Goal: Information Seeking & Learning: Learn about a topic

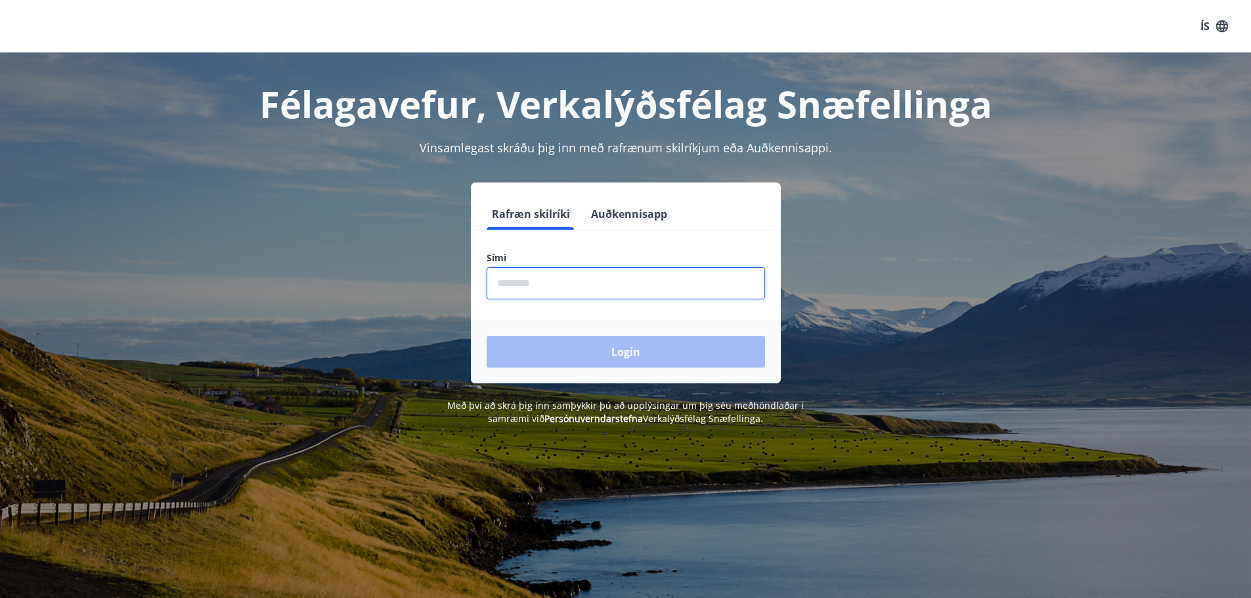
click at [525, 294] on input "phone" at bounding box center [626, 283] width 278 height 32
type input "********"
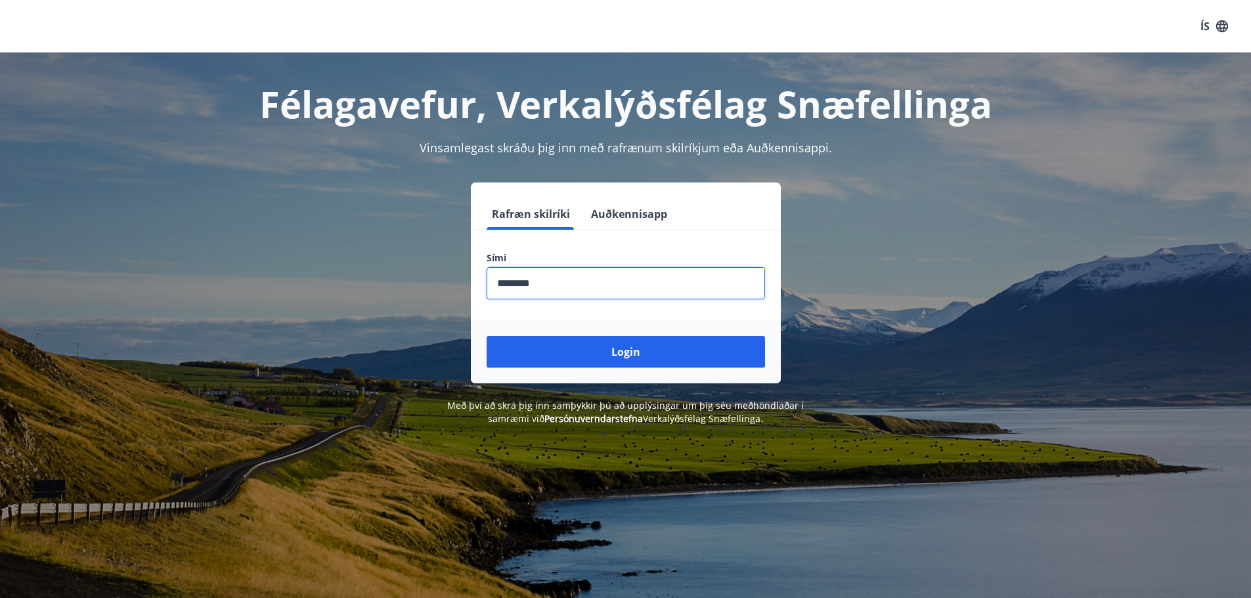
click at [602, 348] on button "Login" at bounding box center [626, 352] width 278 height 32
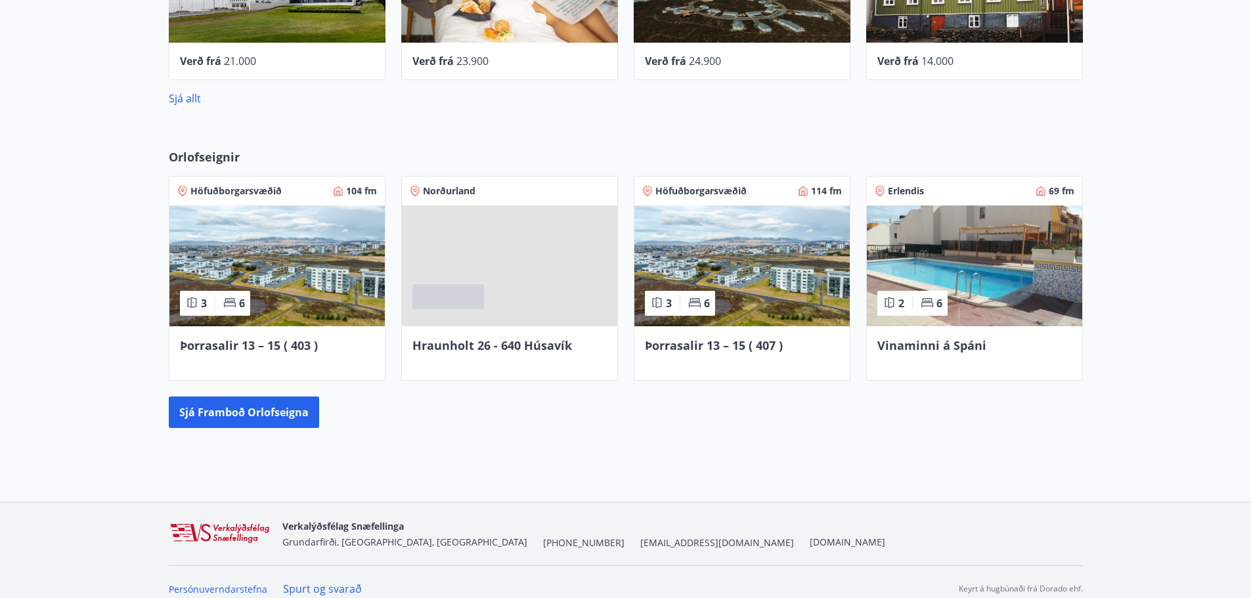
scroll to position [802, 0]
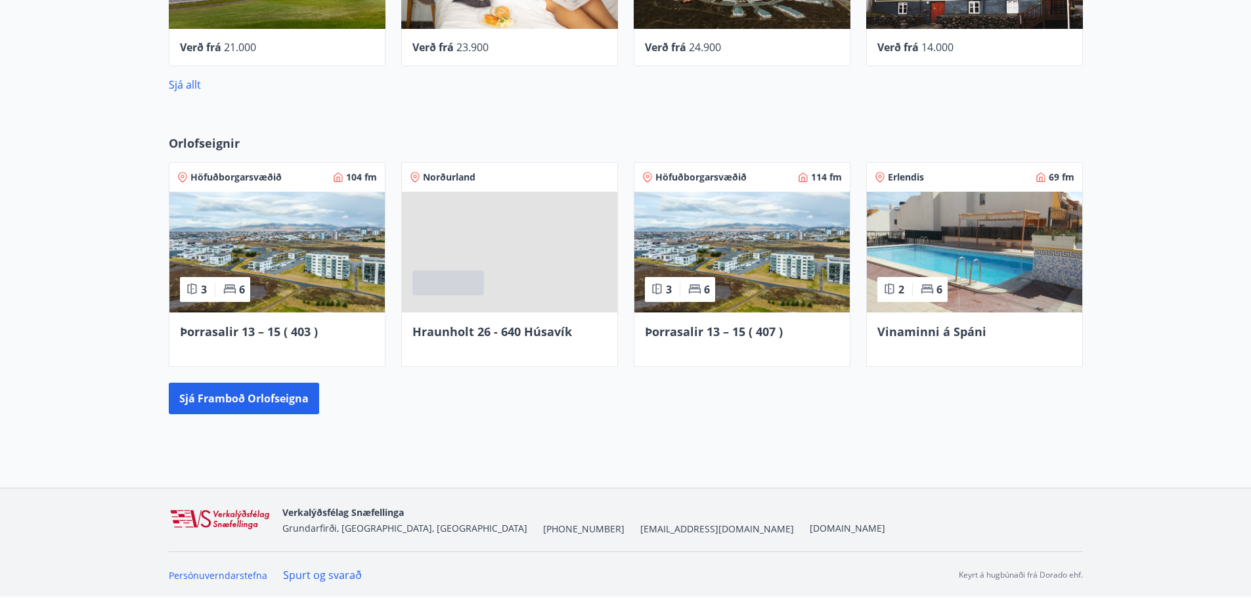
click at [952, 324] on span "Vinaminni á Spáni" at bounding box center [931, 332] width 109 height 16
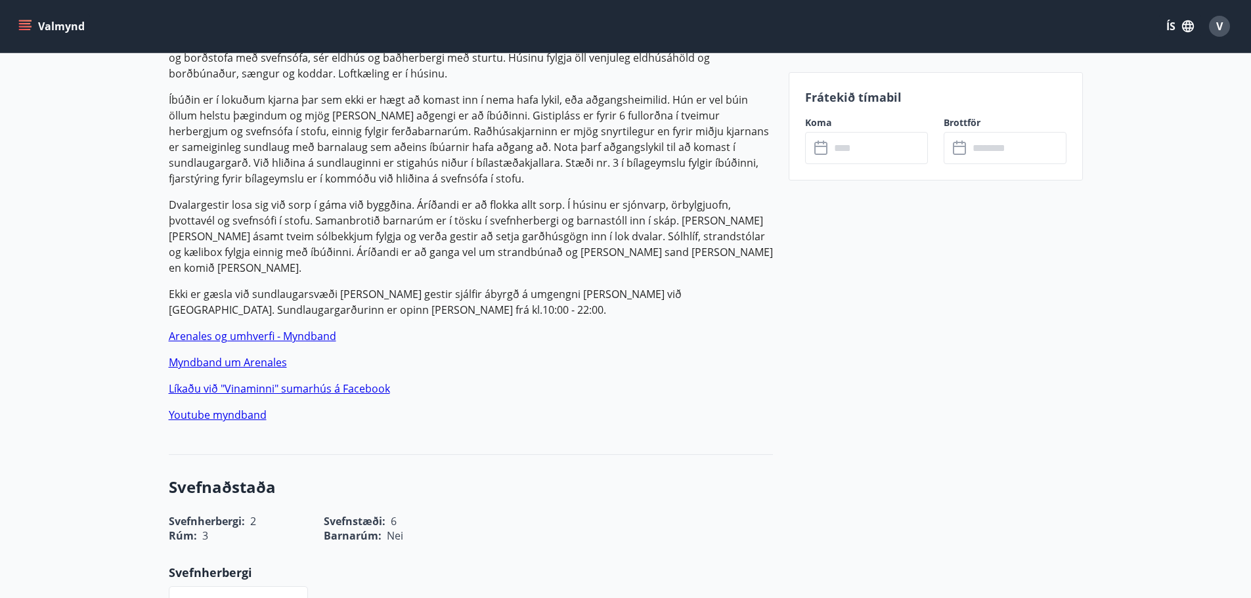
scroll to position [591, 0]
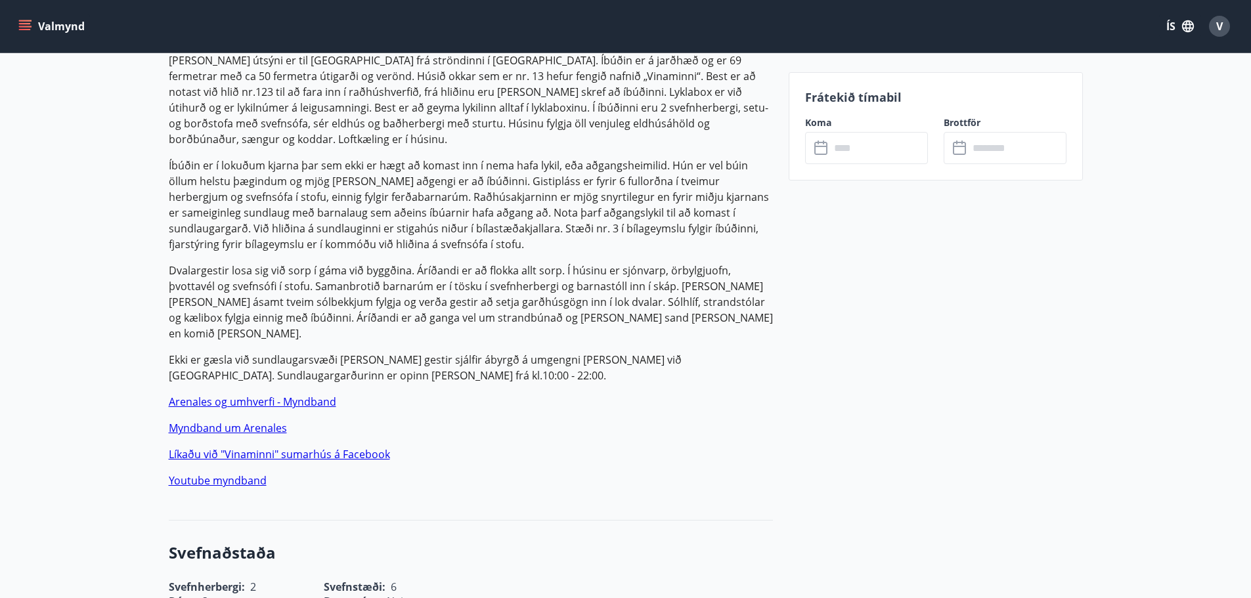
click at [246, 421] on link "Myndband um Arenales" at bounding box center [228, 428] width 118 height 14
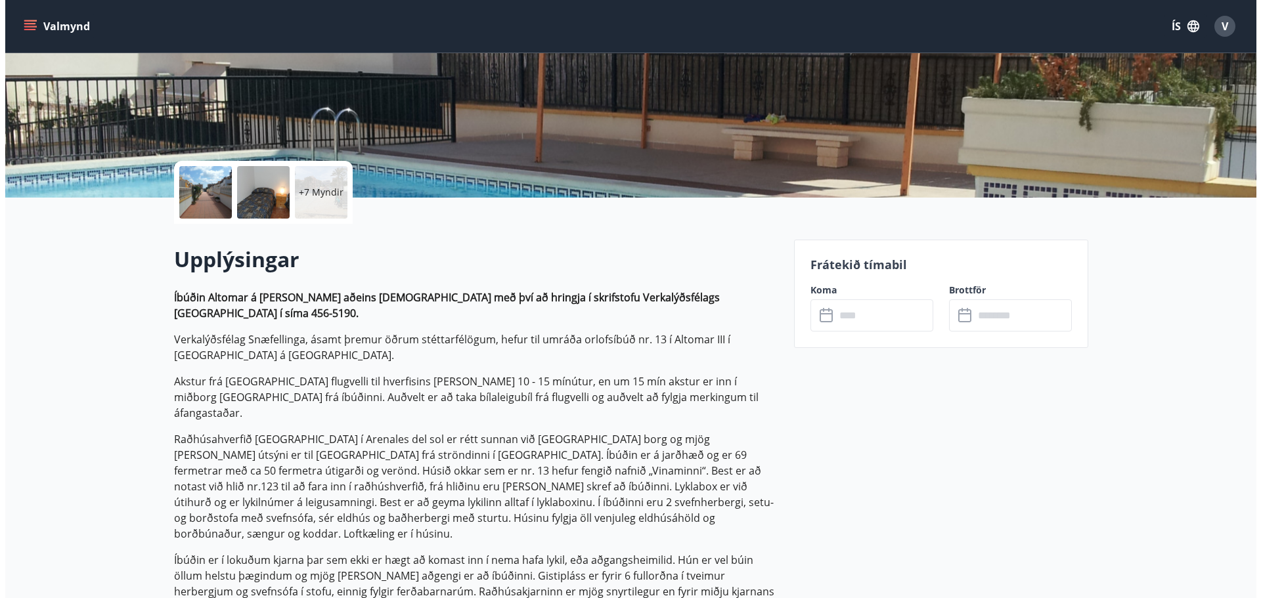
scroll to position [197, 0]
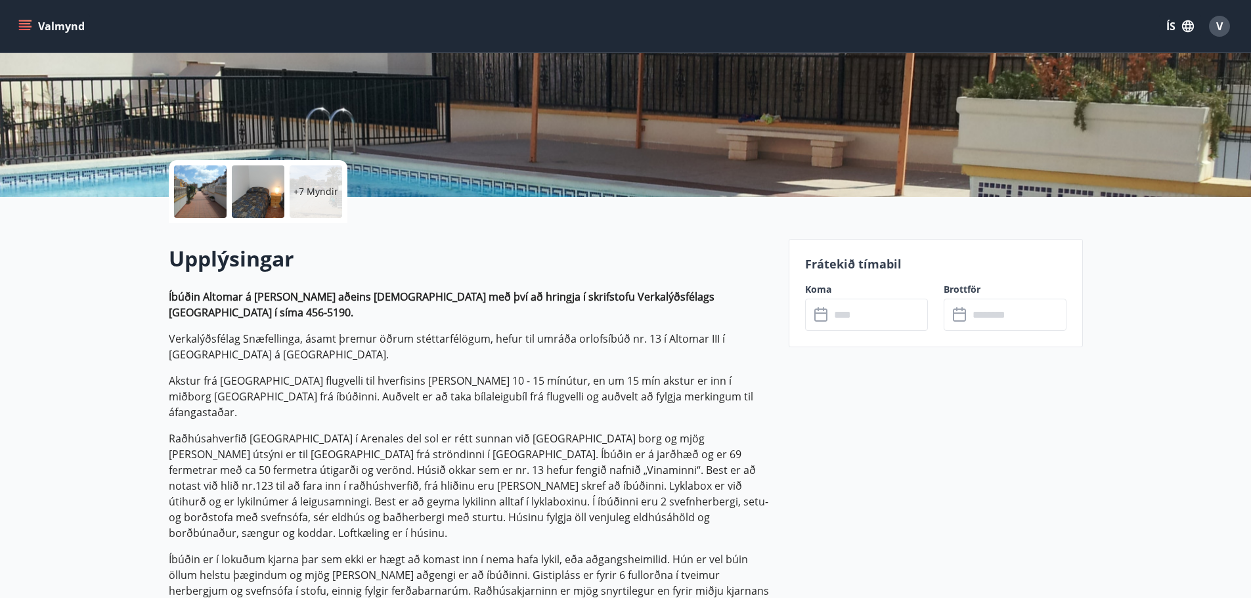
click at [209, 192] on div at bounding box center [200, 191] width 53 height 53
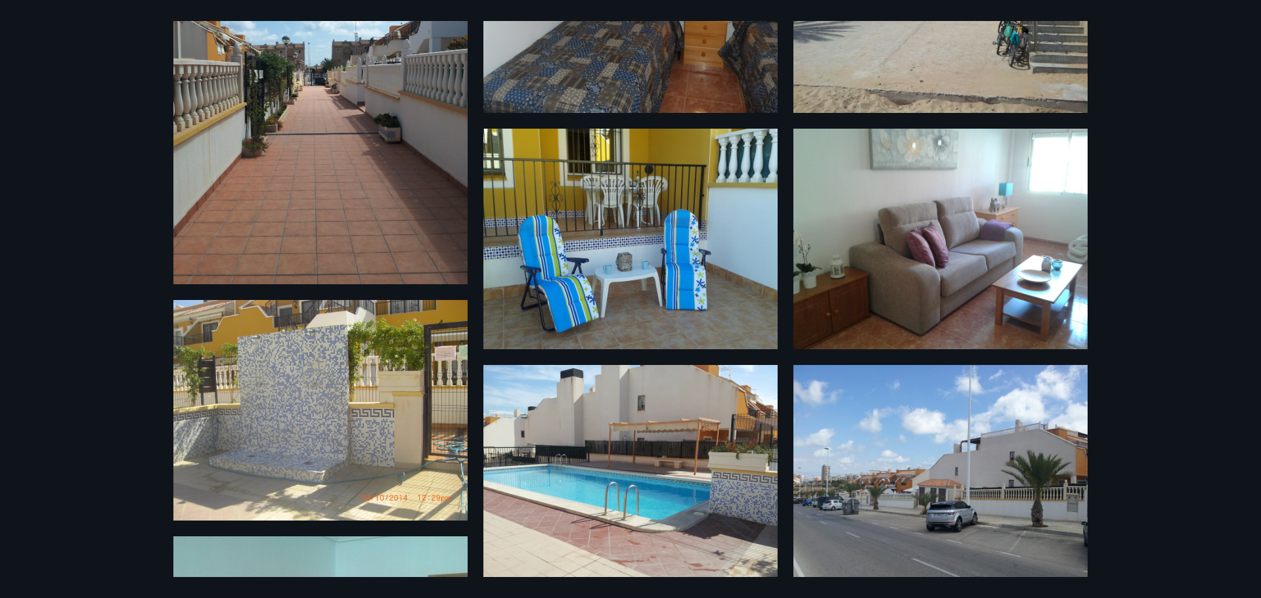
scroll to position [418, 0]
click at [909, 282] on img at bounding box center [940, 238] width 294 height 221
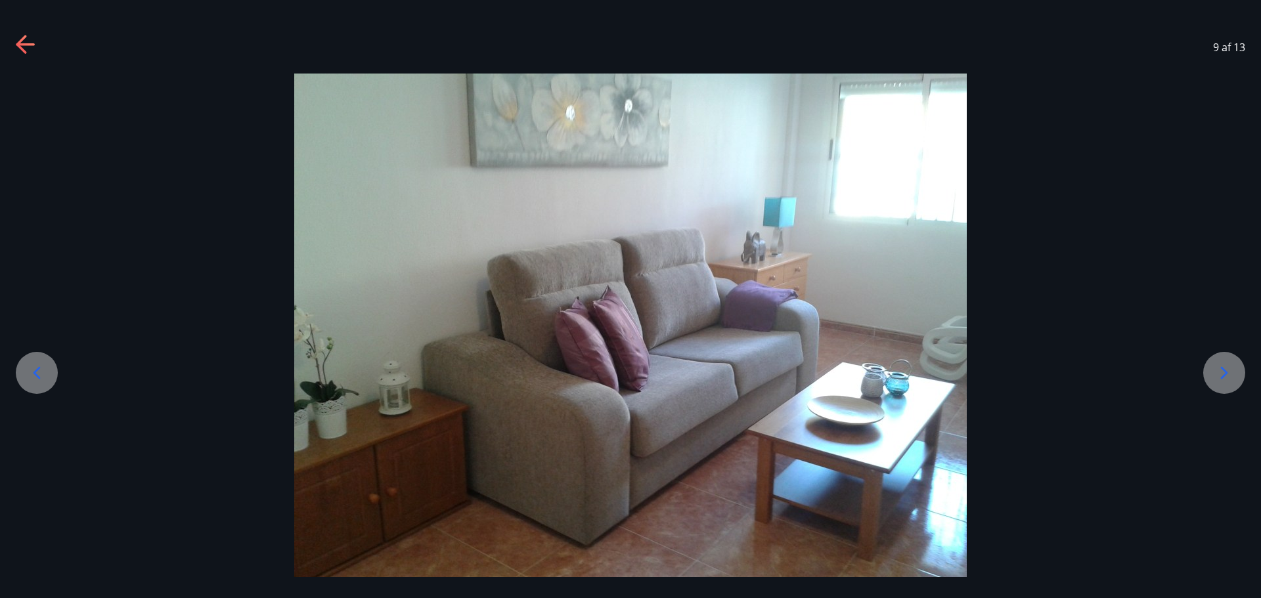
click at [1231, 371] on icon at bounding box center [1224, 372] width 21 height 21
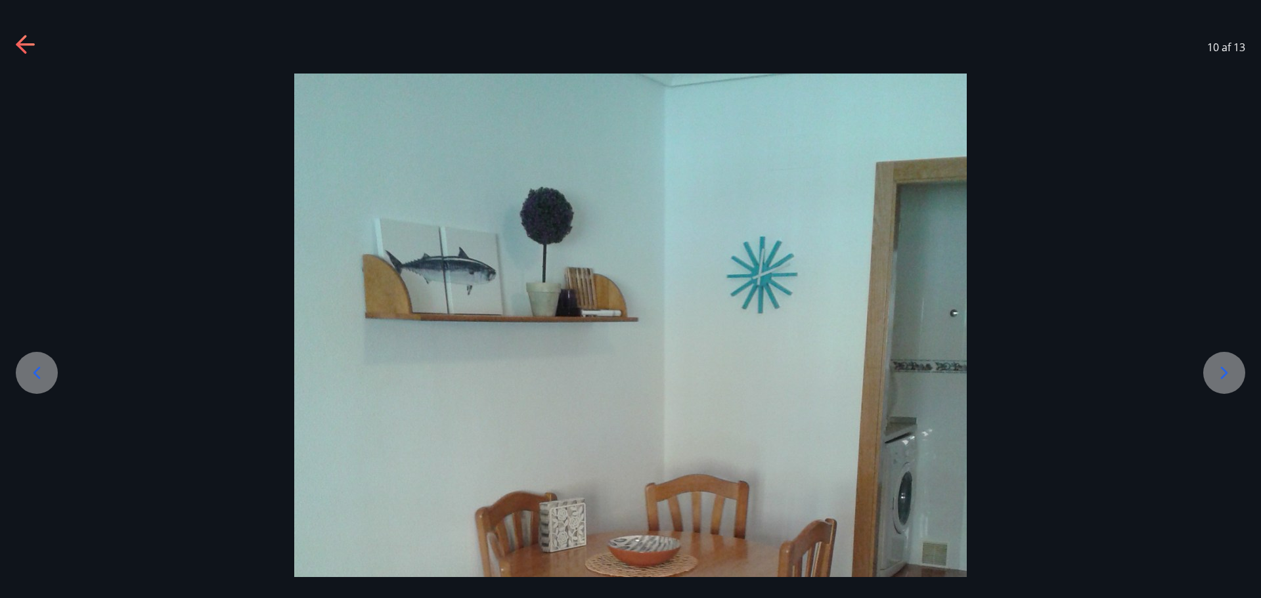
click at [1230, 372] on icon at bounding box center [1224, 372] width 21 height 21
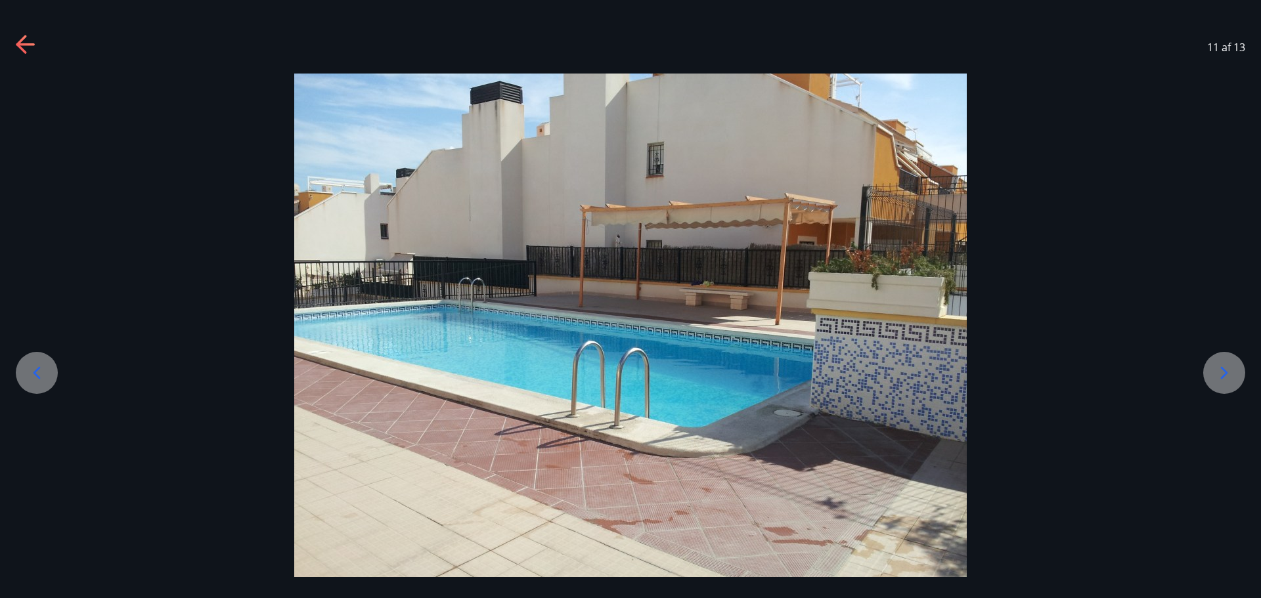
click at [1230, 372] on icon at bounding box center [1224, 372] width 21 height 21
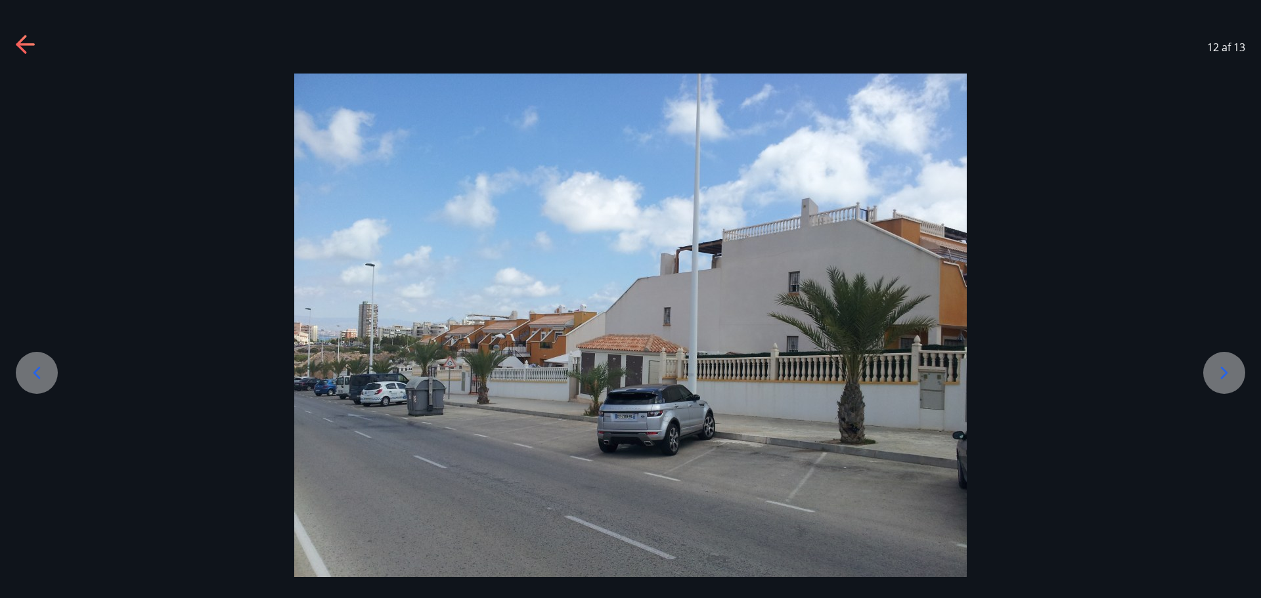
click at [1230, 372] on icon at bounding box center [1224, 372] width 21 height 21
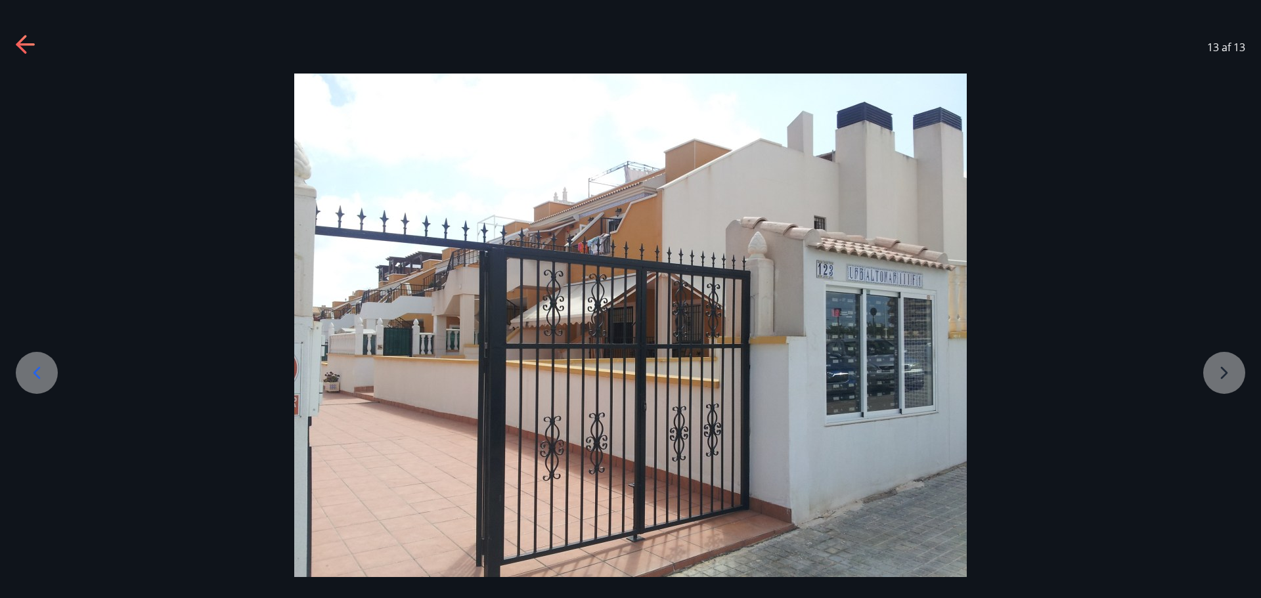
click at [1230, 372] on div at bounding box center [630, 326] width 1261 height 504
click at [49, 376] on div at bounding box center [37, 373] width 42 height 42
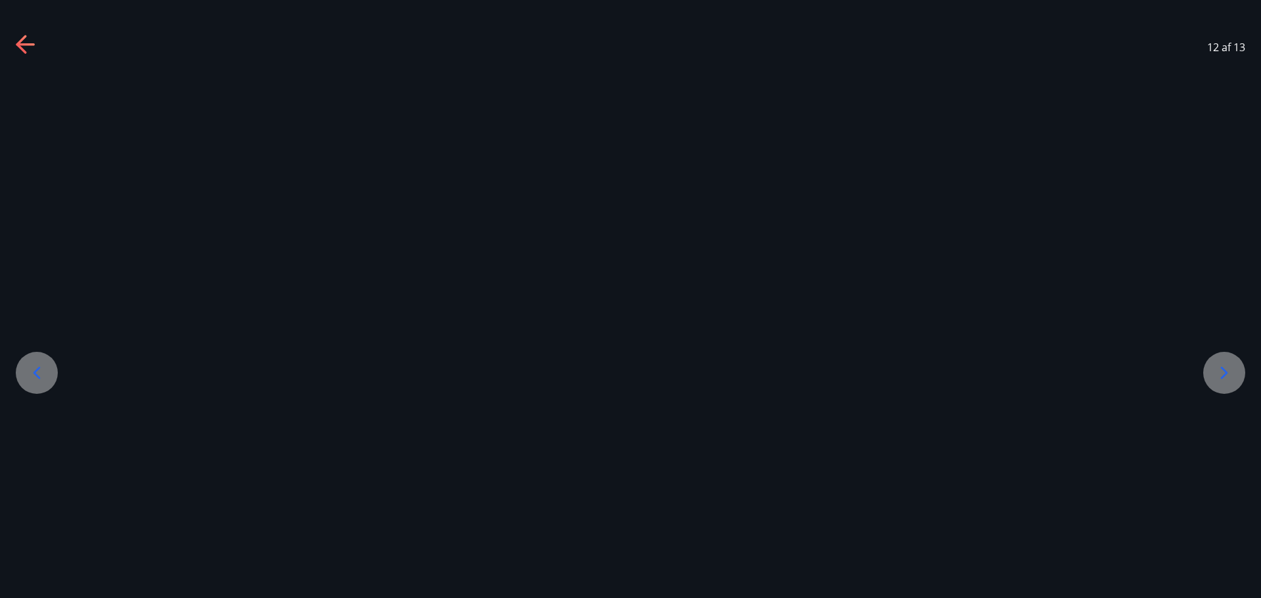
click at [49, 376] on div at bounding box center [37, 373] width 42 height 42
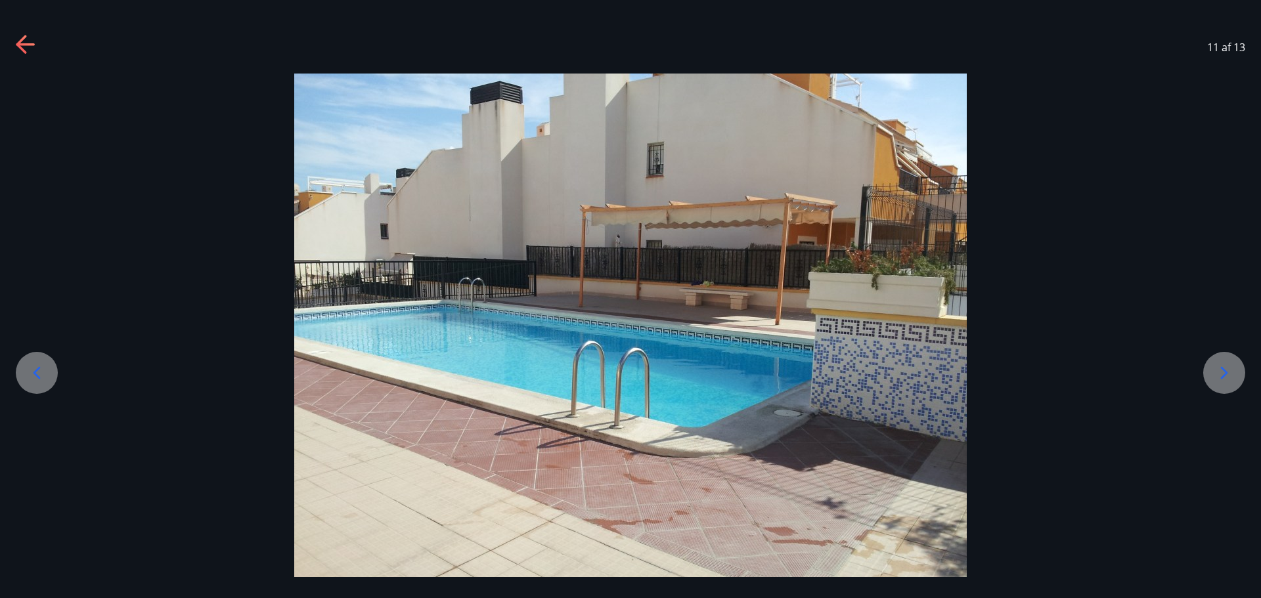
click at [49, 376] on div at bounding box center [37, 373] width 42 height 42
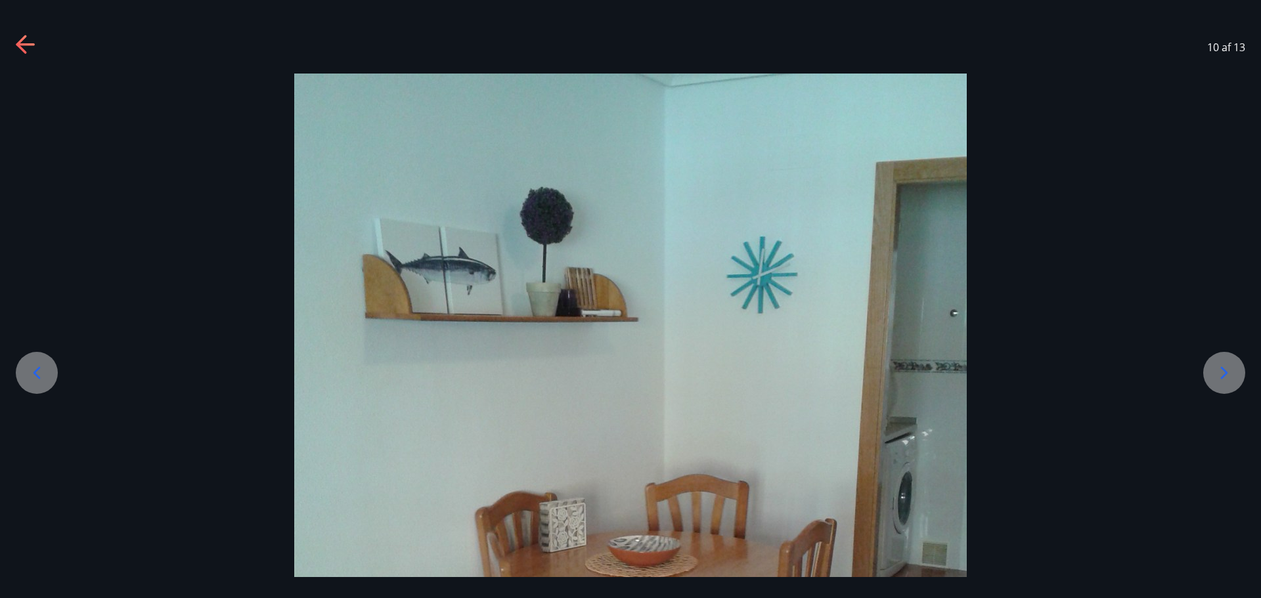
click at [49, 376] on div at bounding box center [37, 373] width 42 height 42
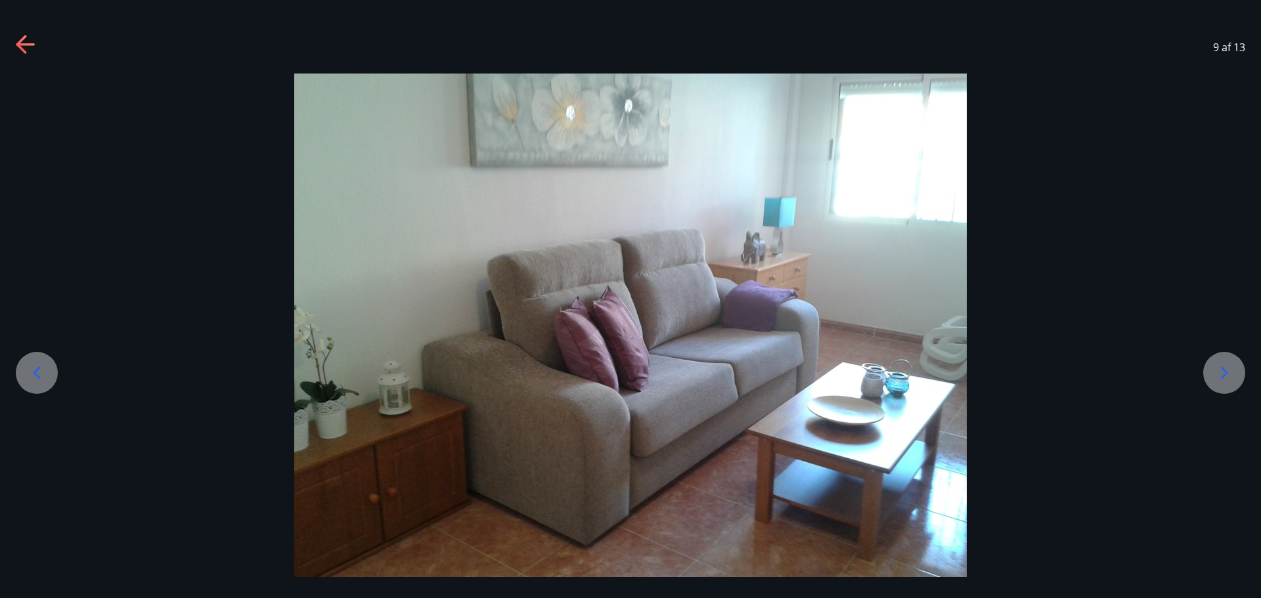
click at [49, 376] on div at bounding box center [37, 373] width 42 height 42
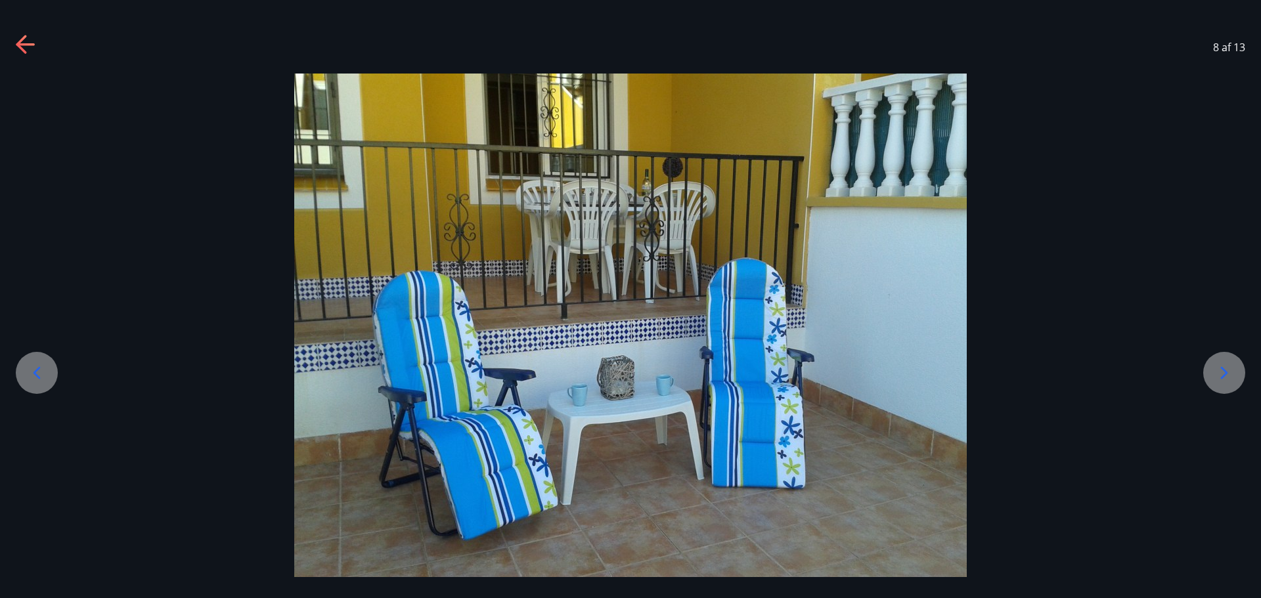
click at [49, 376] on div at bounding box center [37, 373] width 42 height 42
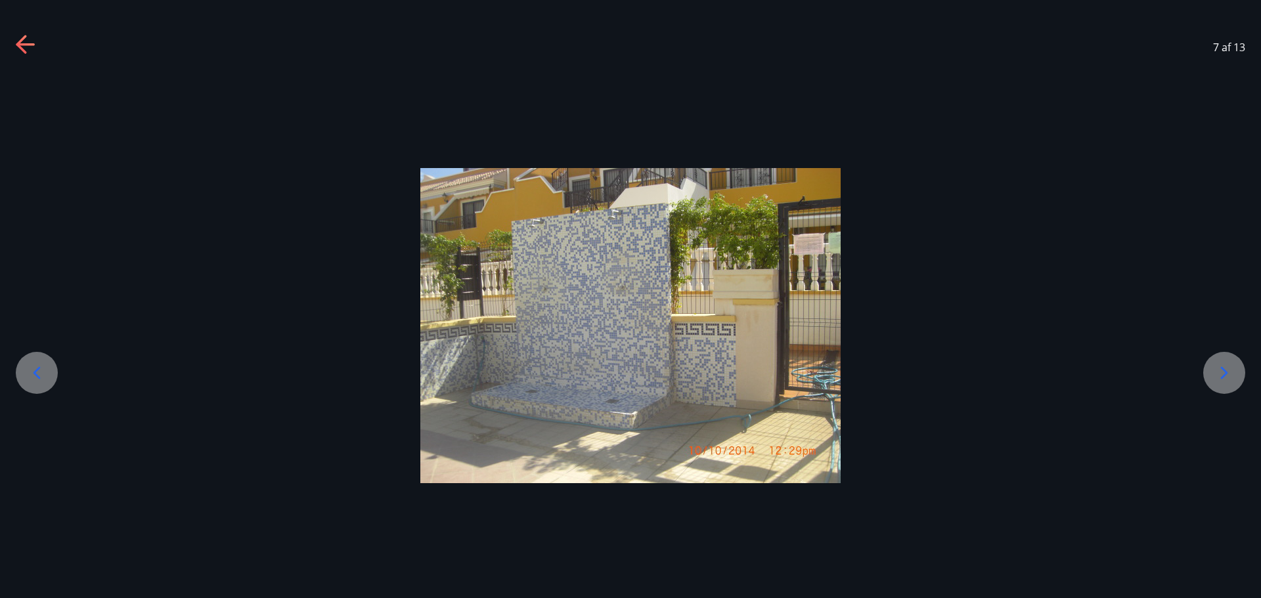
click at [49, 376] on div at bounding box center [37, 373] width 42 height 42
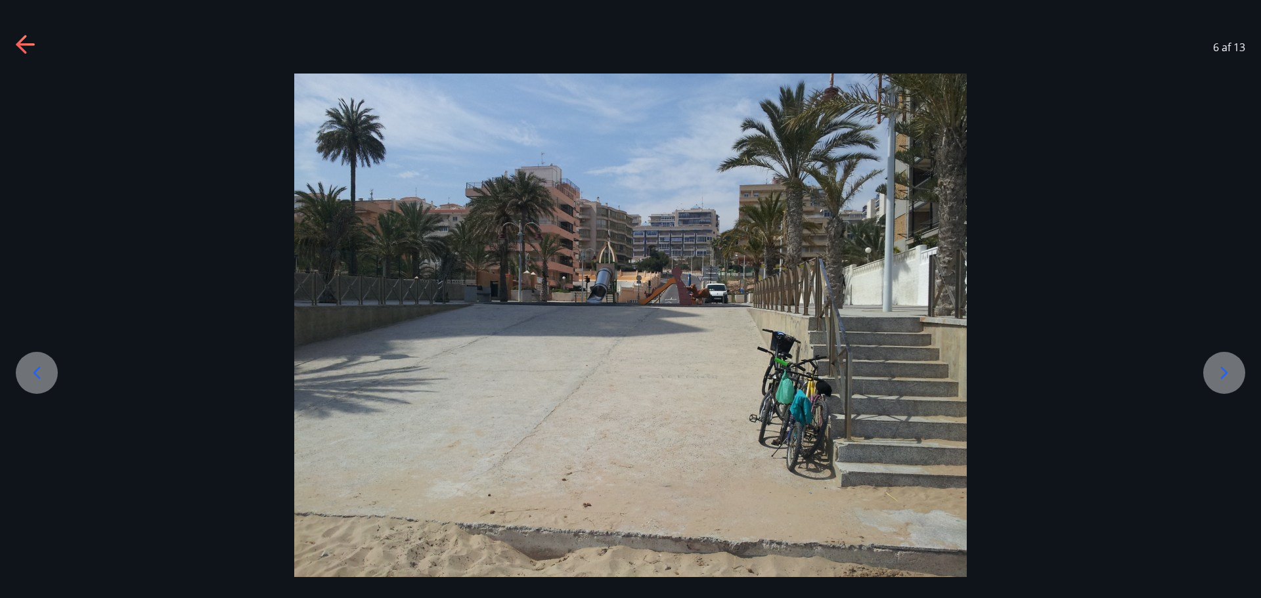
click at [49, 376] on div at bounding box center [37, 373] width 42 height 42
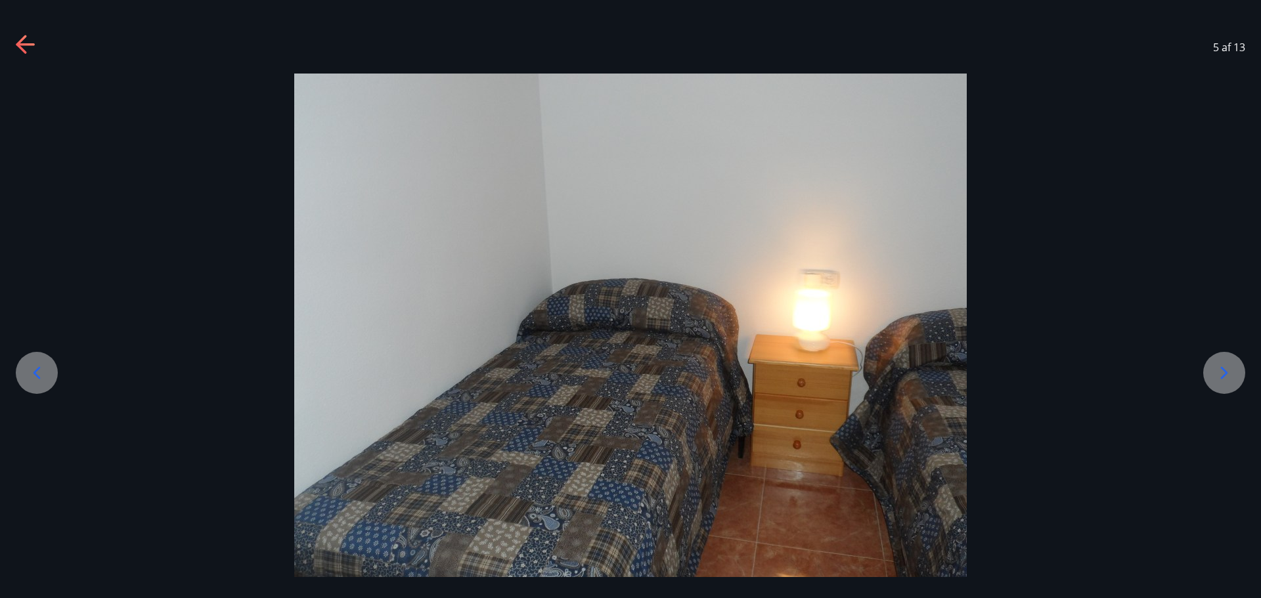
click at [49, 376] on div at bounding box center [37, 373] width 42 height 42
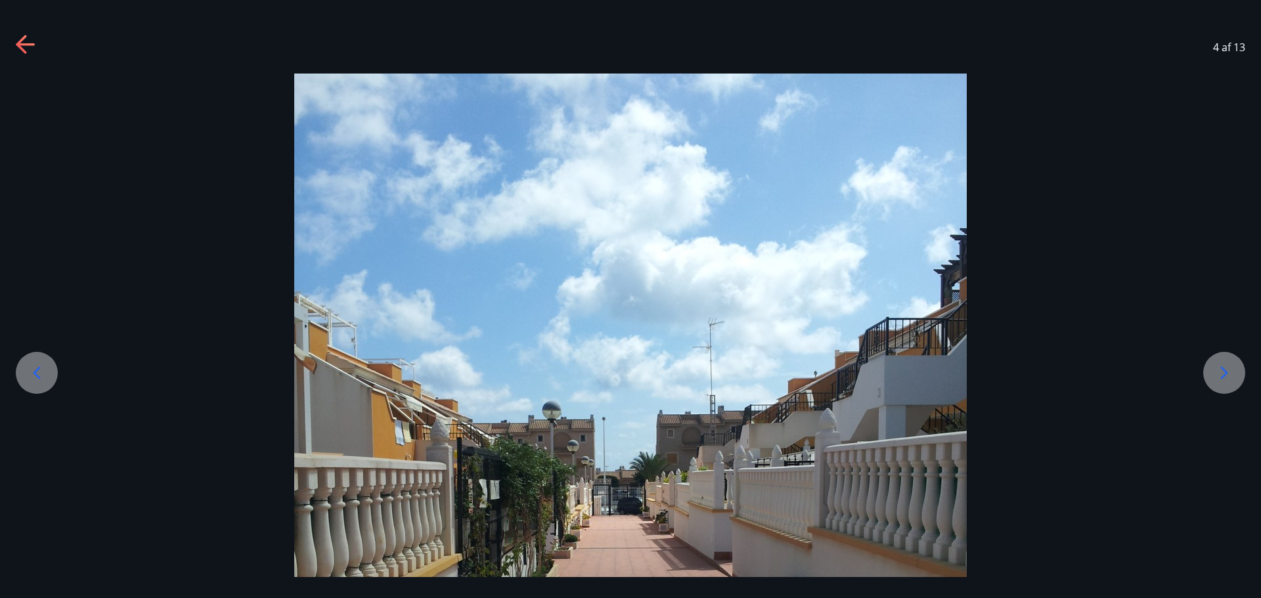
click at [49, 376] on div at bounding box center [37, 373] width 42 height 42
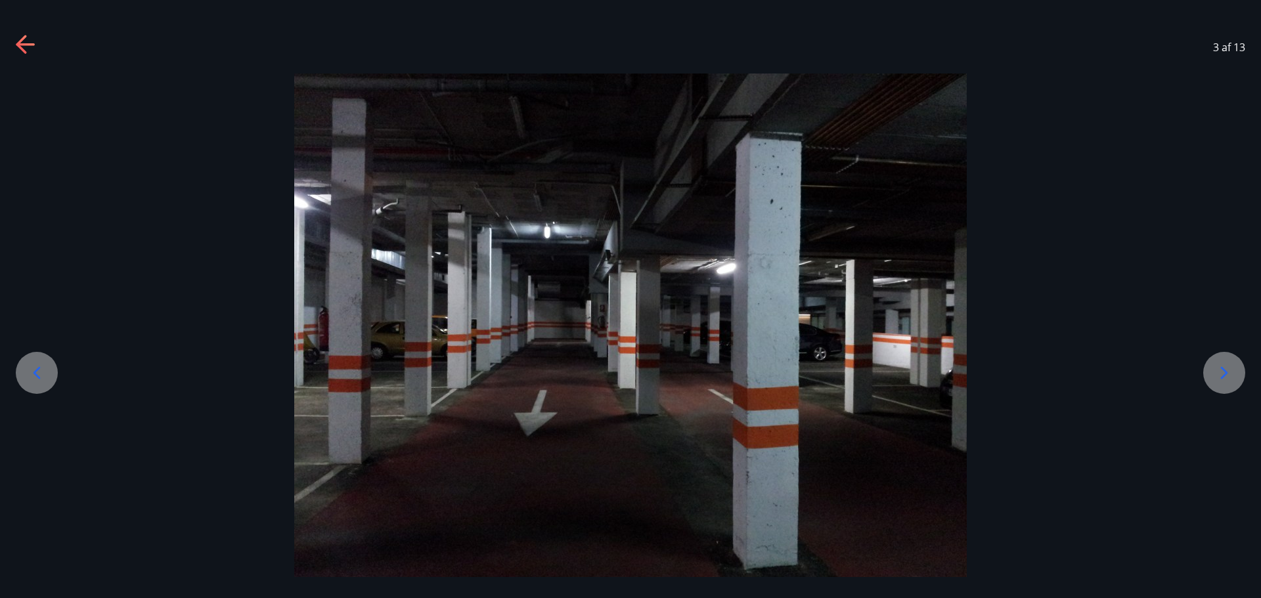
click at [49, 376] on div at bounding box center [37, 373] width 42 height 42
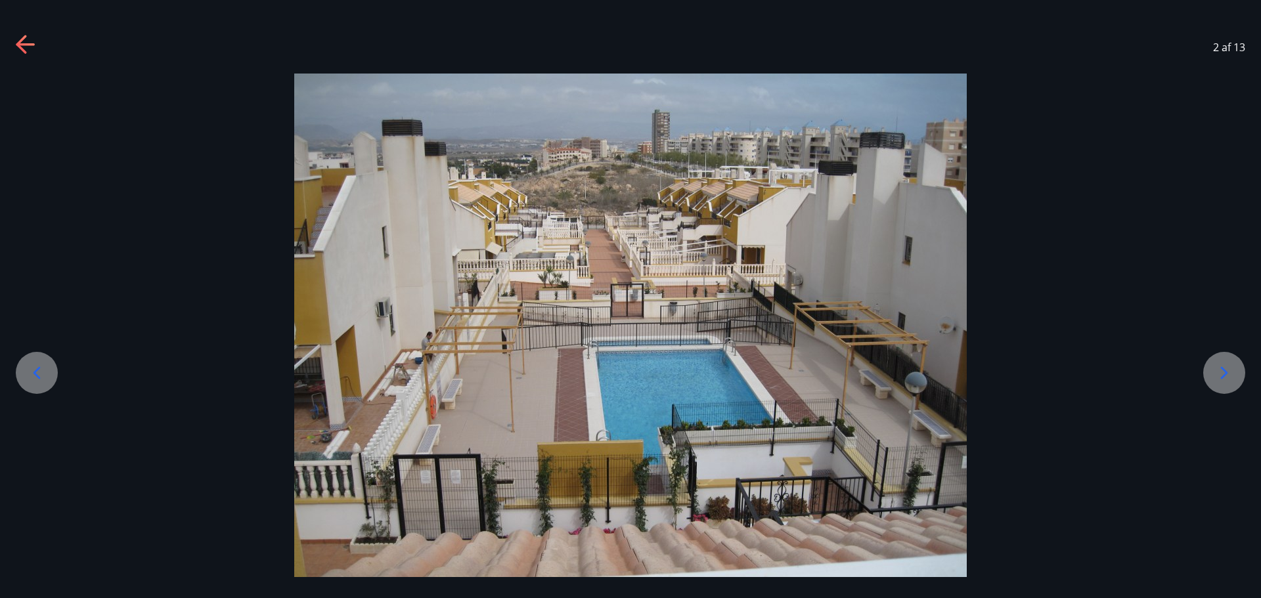
click at [49, 376] on div at bounding box center [37, 373] width 42 height 42
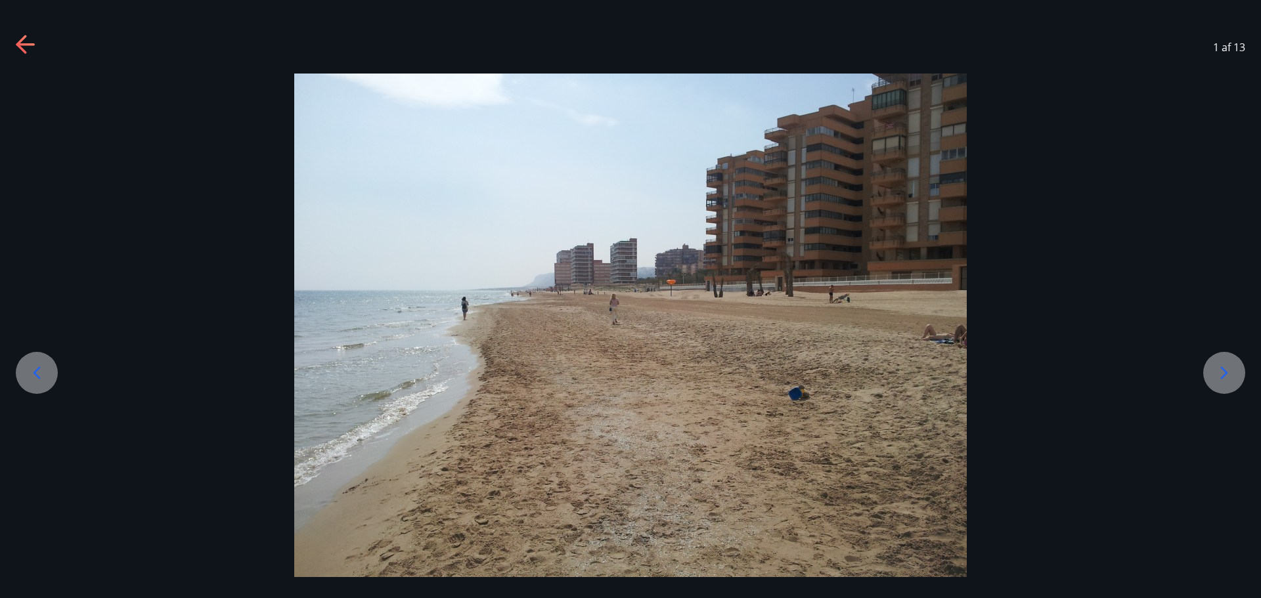
click at [49, 376] on div at bounding box center [37, 373] width 42 height 42
click at [28, 45] on icon at bounding box center [25, 44] width 18 height 3
